Goal: Navigation & Orientation: Find specific page/section

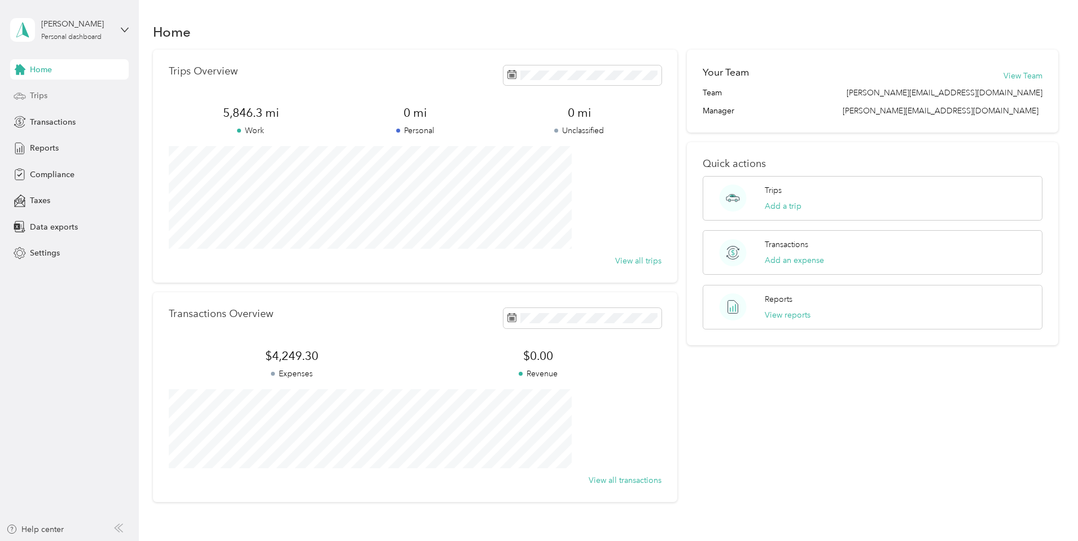
click at [42, 98] on span "Trips" at bounding box center [38, 96] width 17 height 12
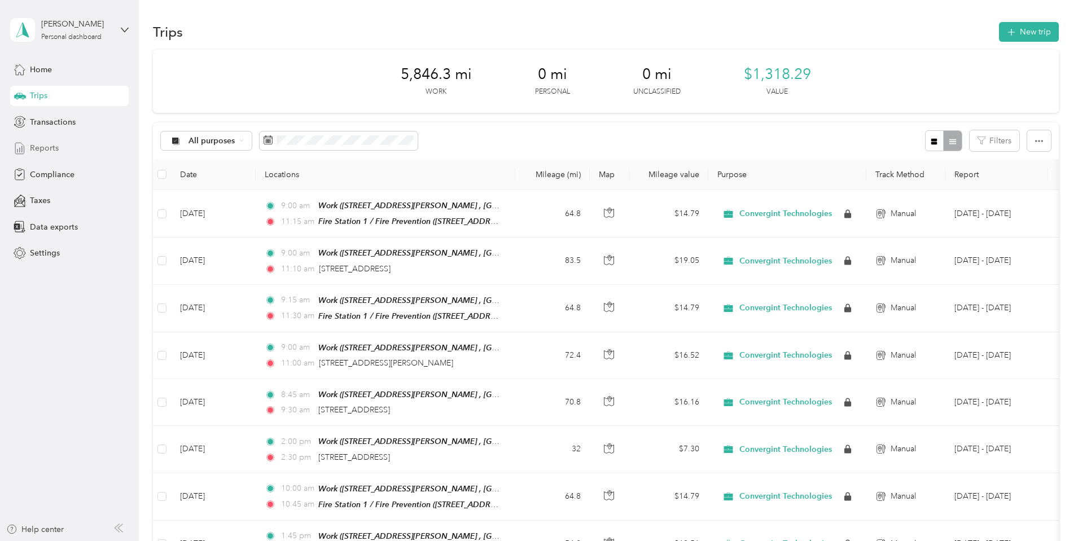
click at [56, 146] on span "Reports" at bounding box center [44, 148] width 29 height 12
